Goal: Transaction & Acquisition: Purchase product/service

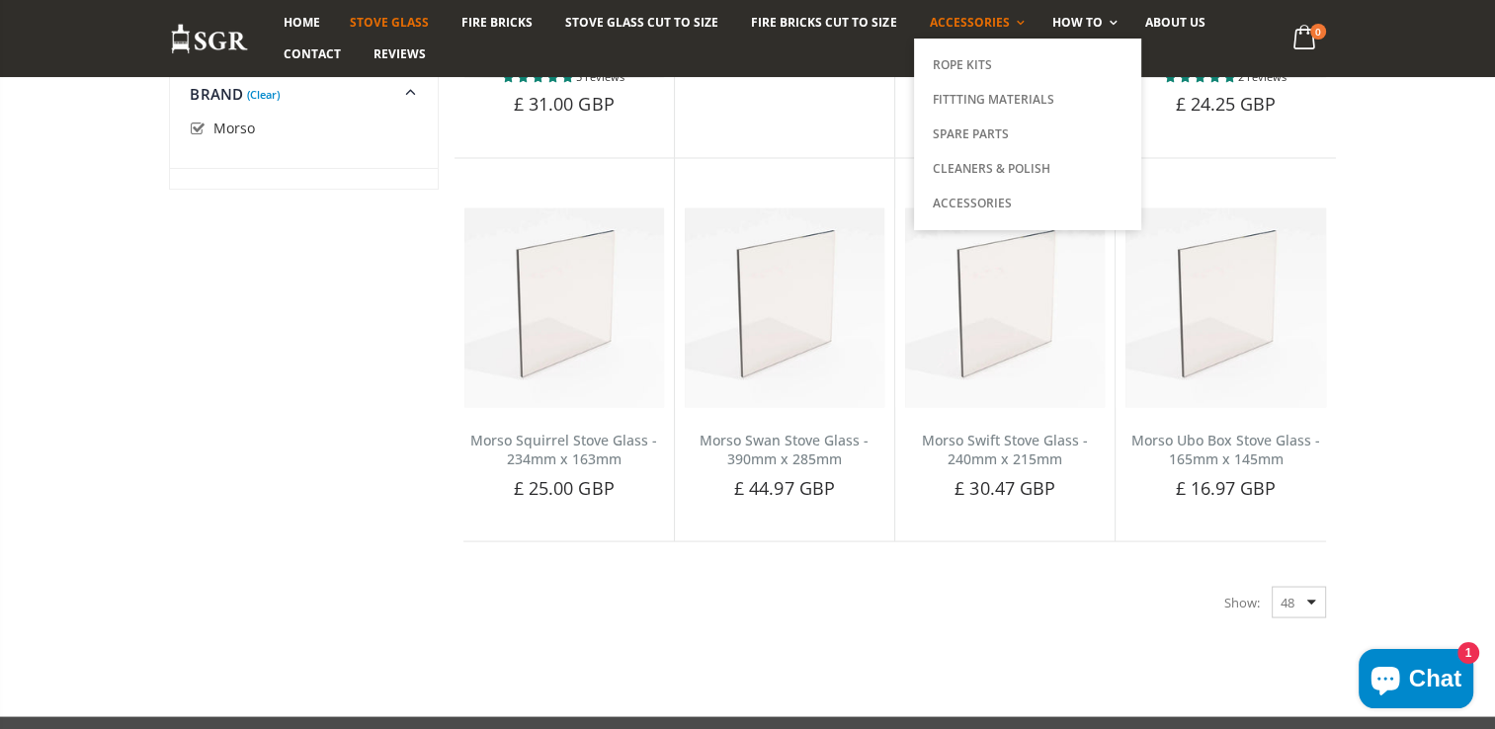
scroll to position [3527, 0]
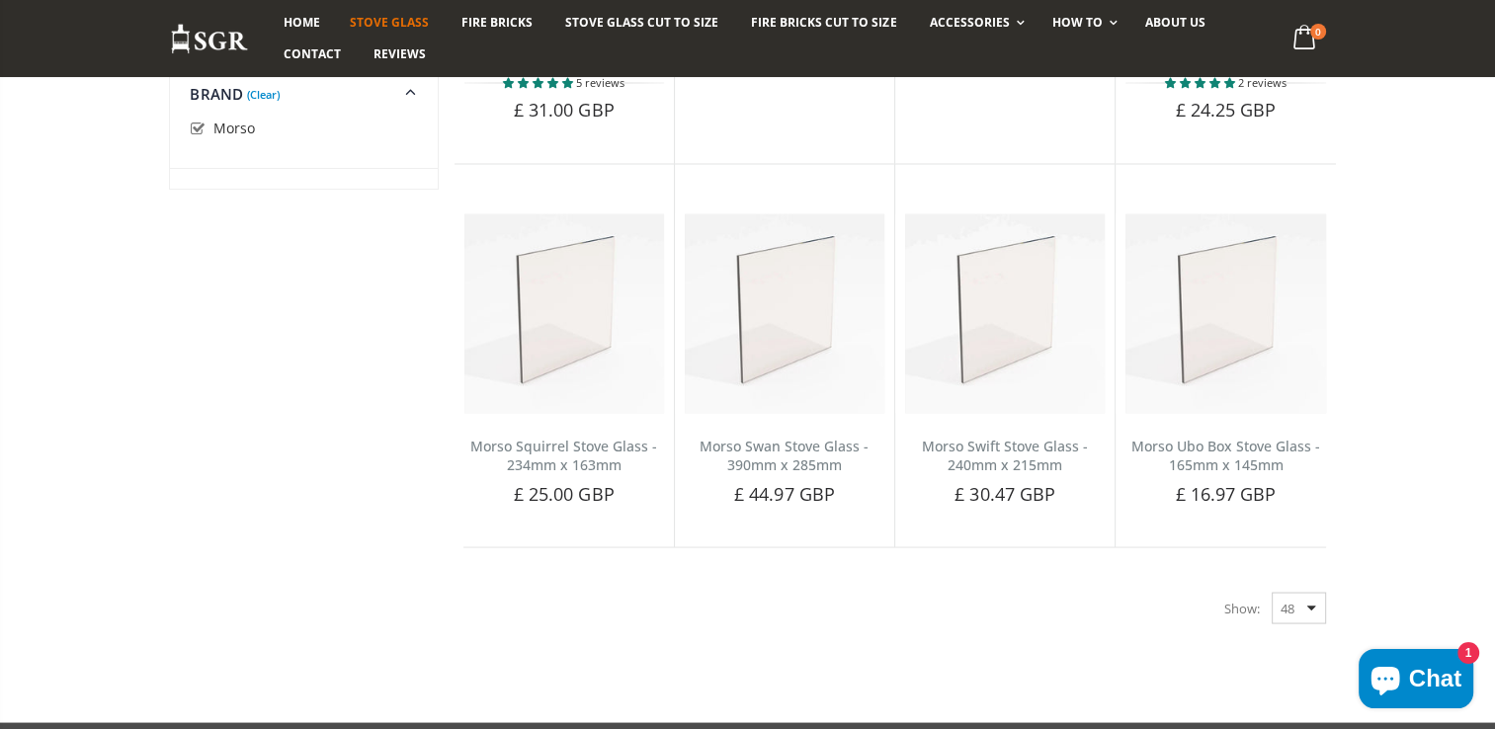
click at [945, 19] on span "Accessories" at bounding box center [969, 22] width 80 height 17
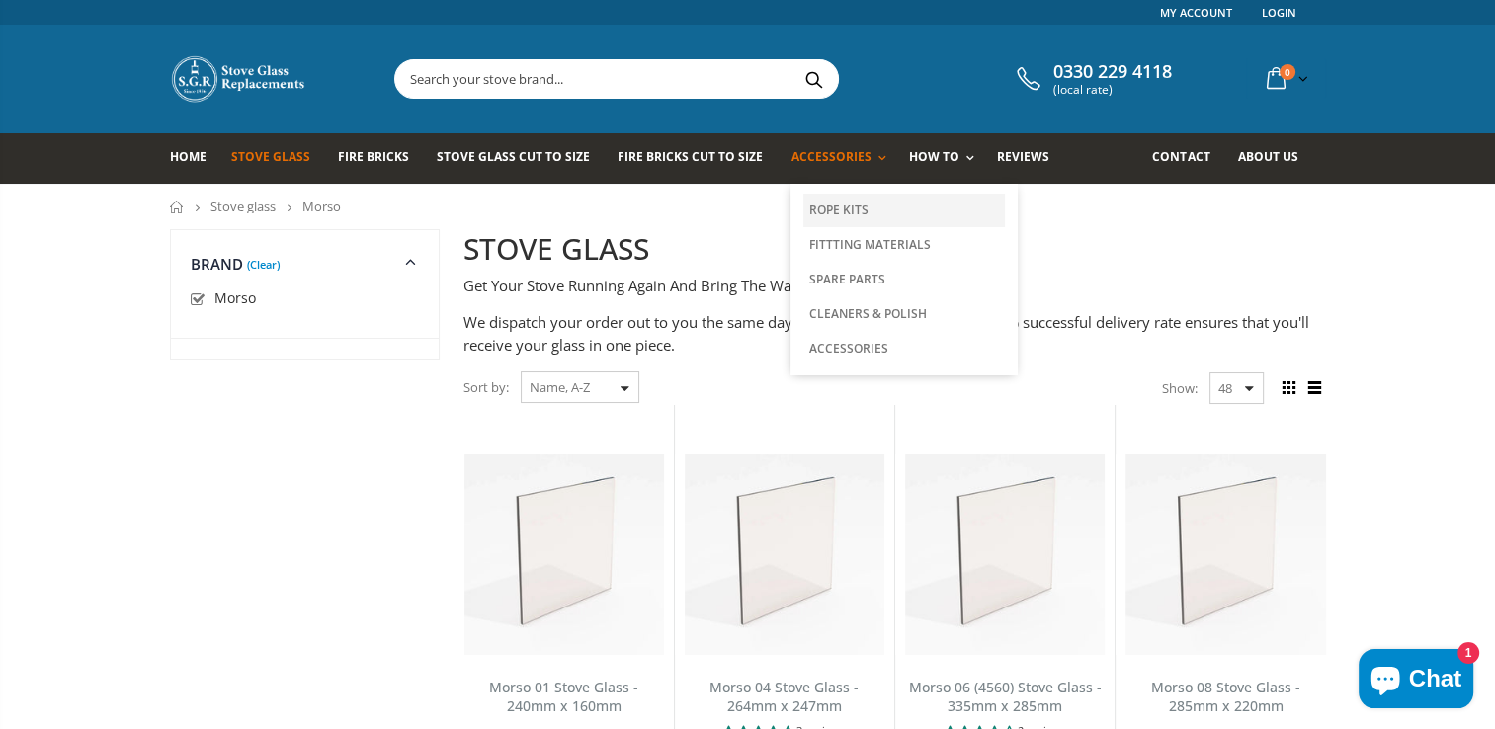
click at [823, 206] on link "Rope Kits" at bounding box center [904, 211] width 202 height 34
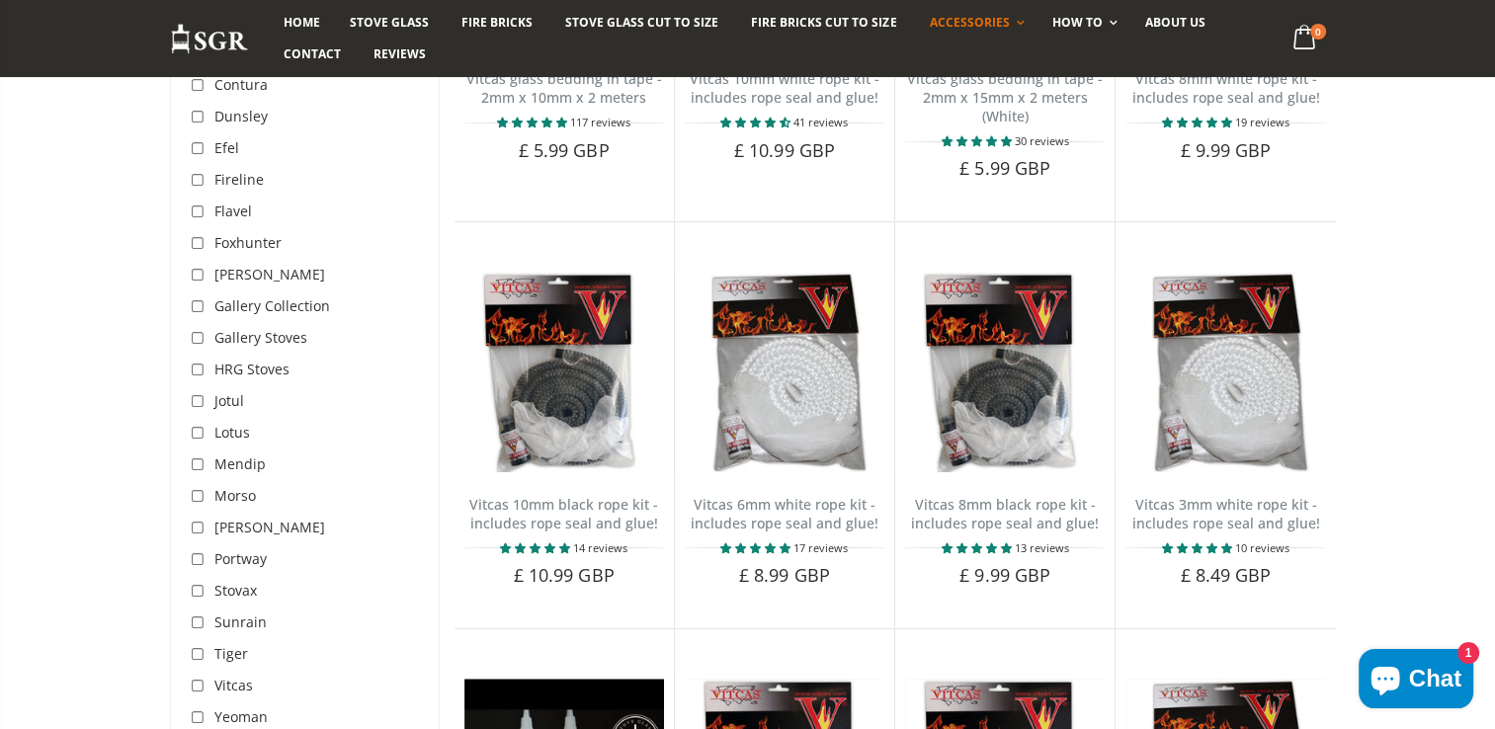
scroll to position [479, 0]
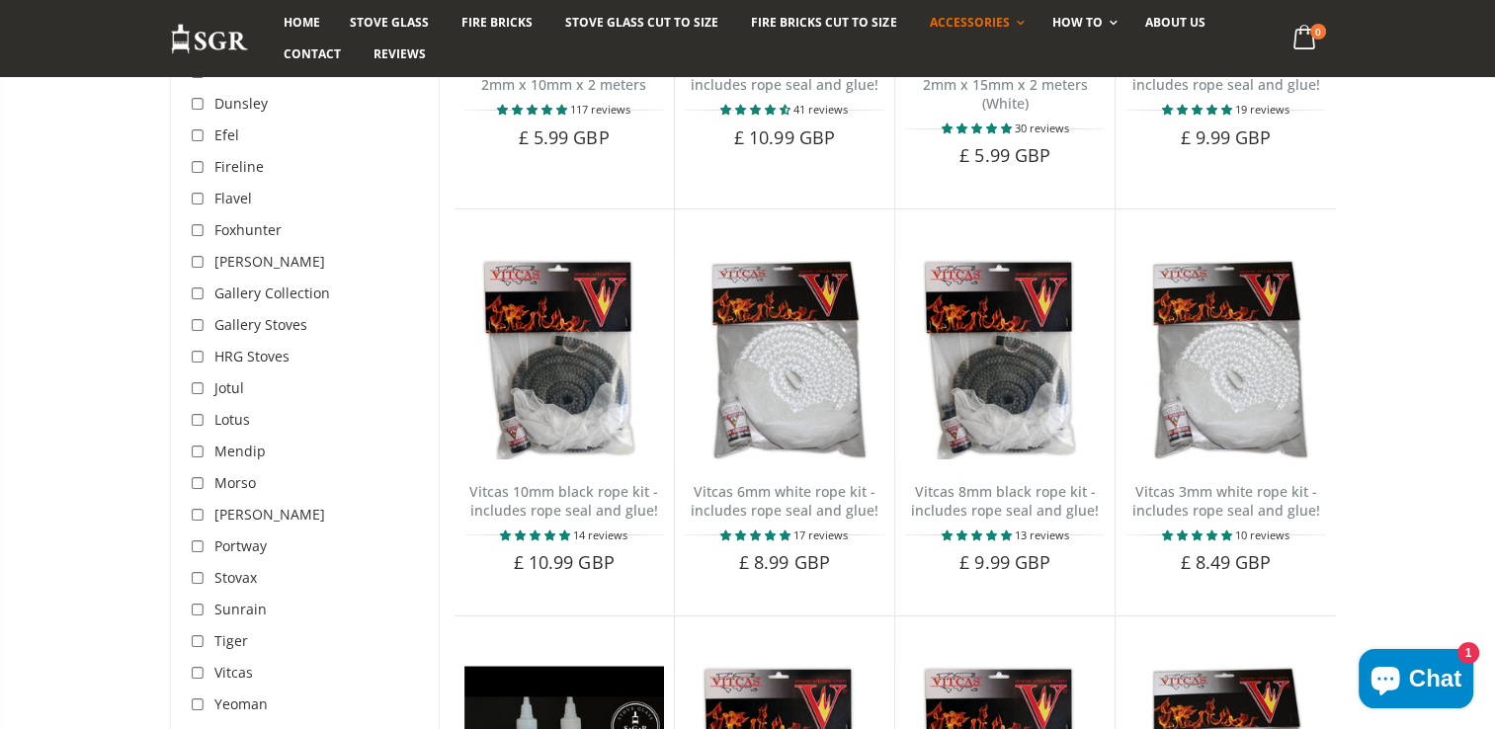
click at [196, 481] on input "checkbox" at bounding box center [201, 484] width 20 height 20
checkbox input "true"
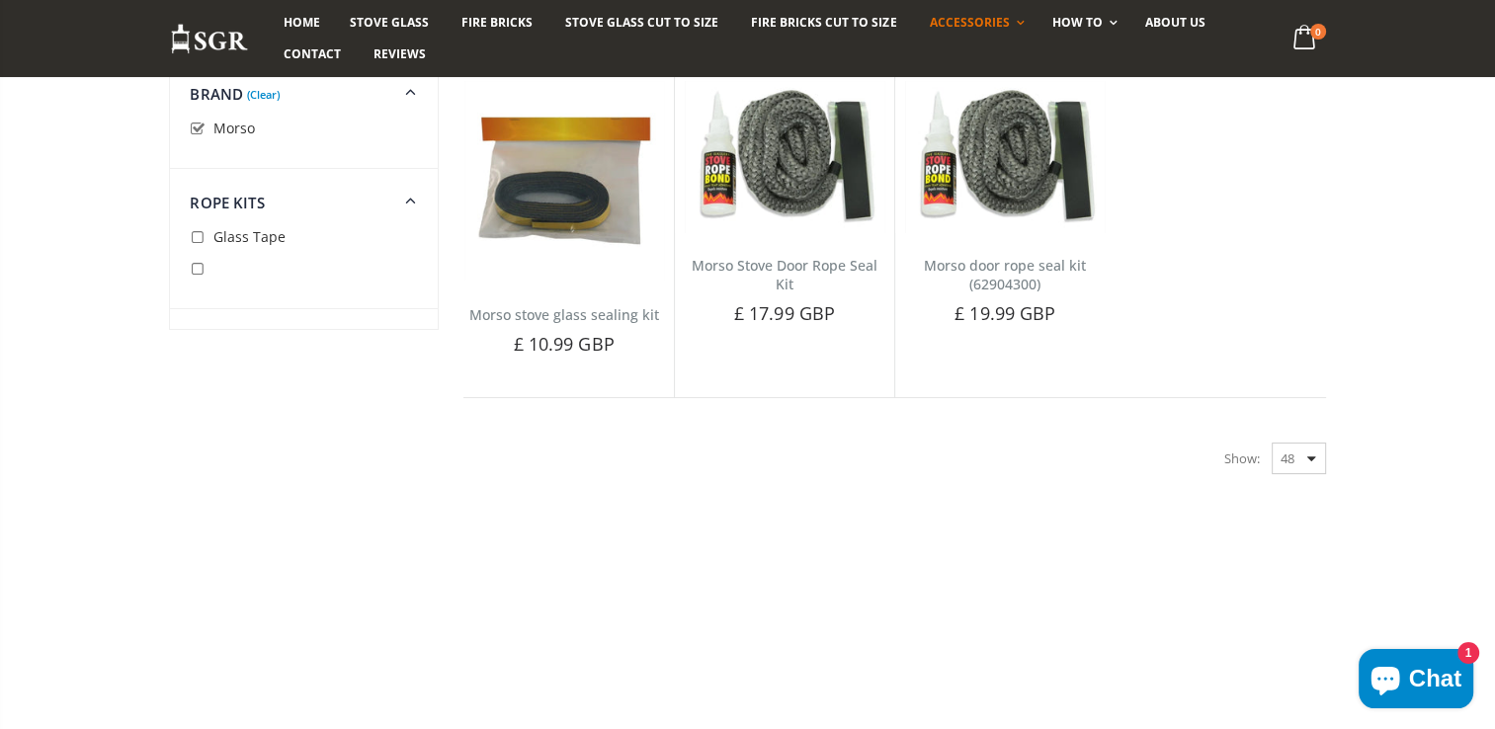
scroll to position [229, 0]
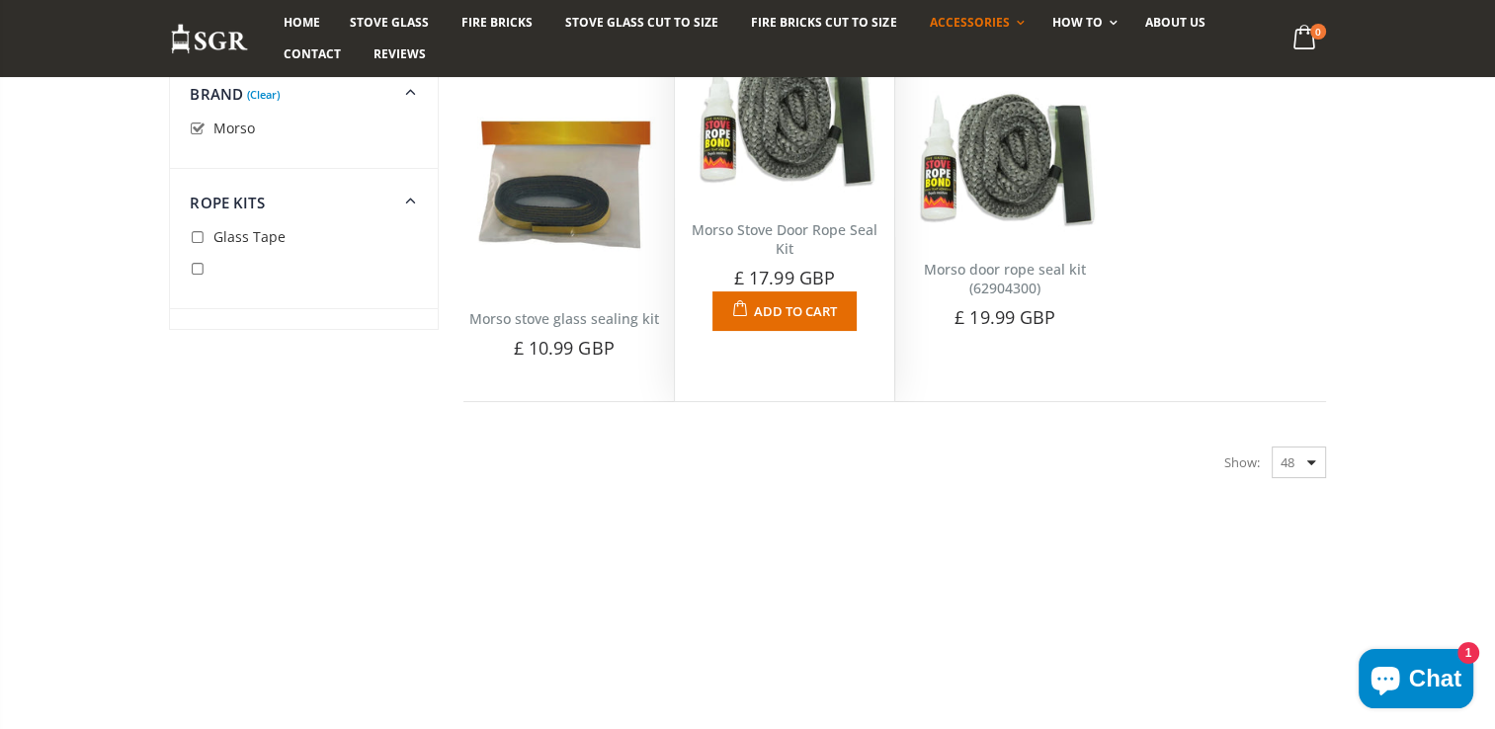
click at [787, 148] on img at bounding box center [785, 121] width 200 height 153
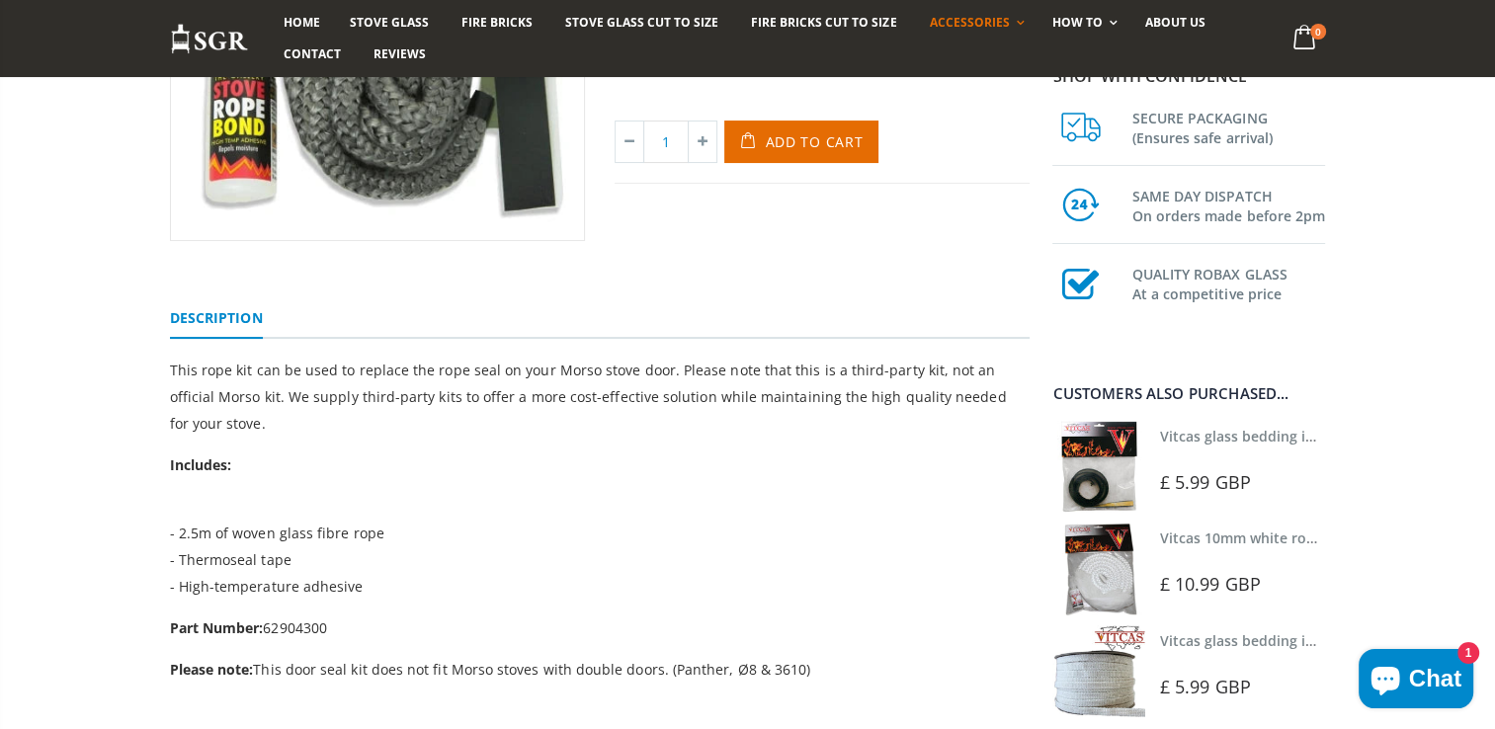
scroll to position [107, 0]
